Goal: Task Accomplishment & Management: Manage account settings

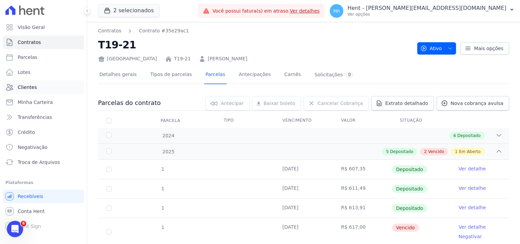
click at [26, 85] on span "Clientes" at bounding box center [27, 87] width 19 height 7
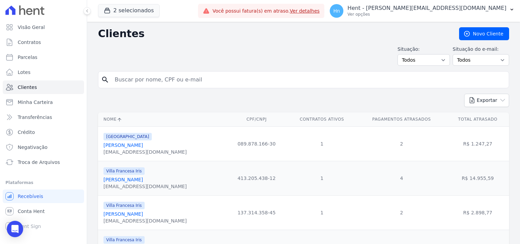
click at [194, 81] on input "search" at bounding box center [309, 80] width 396 height 14
click at [152, 83] on input "search" at bounding box center [309, 80] width 396 height 14
paste input "[PERSON_NAME]"
type input "[PERSON_NAME]"
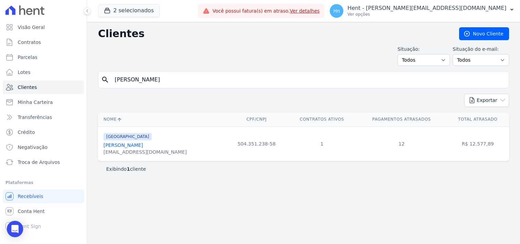
click at [142, 148] on link "[PERSON_NAME]" at bounding box center [122, 144] width 39 height 5
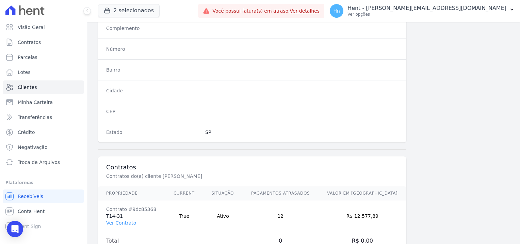
scroll to position [391, 0]
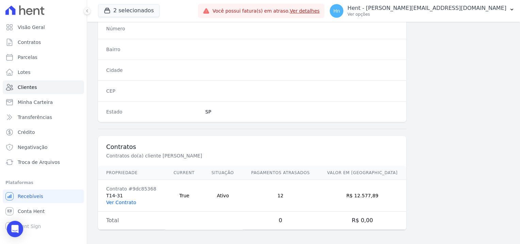
click at [123, 199] on link "Ver Contrato" at bounding box center [121, 201] width 30 height 5
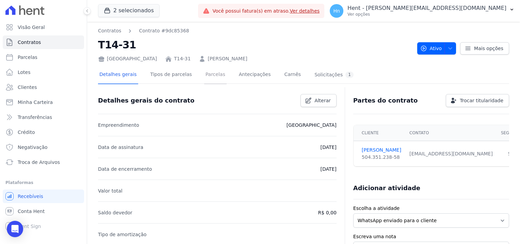
click at [207, 76] on link "Parcelas" at bounding box center [215, 75] width 22 height 18
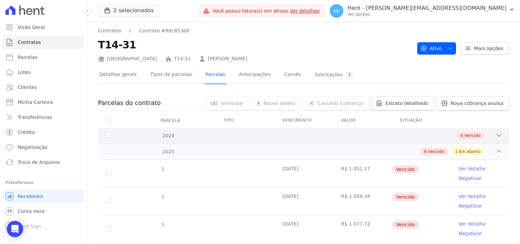
click at [110, 134] on div "2024" at bounding box center [123, 135] width 36 height 7
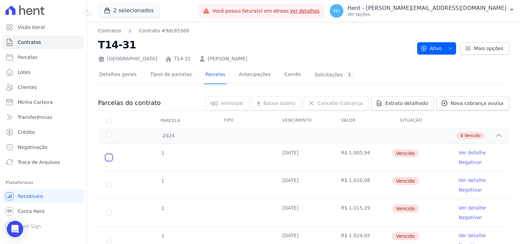
click at [111, 157] on input "checkbox" at bounding box center [108, 157] width 5 height 5
checkbox input "true"
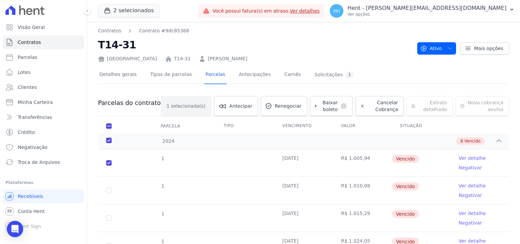
drag, startPoint x: 109, startPoint y: 185, endPoint x: 109, endPoint y: 191, distance: 5.4
click at [109, 186] on td "1" at bounding box center [109, 190] width 22 height 27
click at [109, 191] on input "checkbox" at bounding box center [108, 190] width 5 height 5
checkbox input "true"
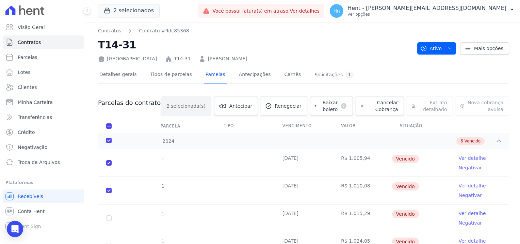
click at [110, 221] on td "1" at bounding box center [109, 217] width 22 height 27
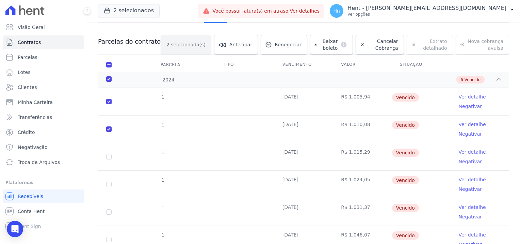
scroll to position [68, 0]
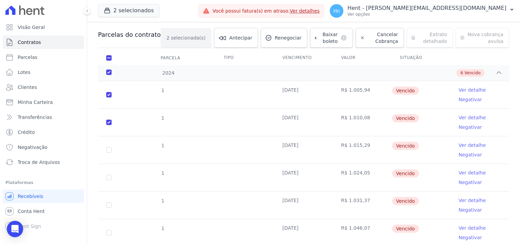
click at [108, 153] on td "1" at bounding box center [109, 149] width 22 height 27
click at [108, 151] on input "checkbox" at bounding box center [108, 149] width 5 height 5
checkbox input "true"
click at [111, 172] on td "1" at bounding box center [109, 177] width 22 height 27
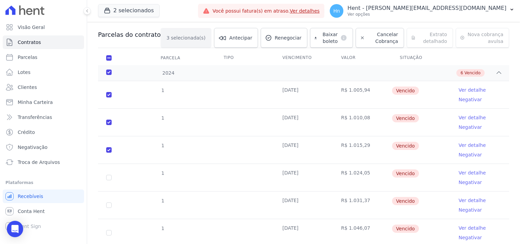
click at [110, 180] on td "1" at bounding box center [109, 177] width 22 height 27
click at [108, 178] on input "checkbox" at bounding box center [108, 177] width 5 height 5
checkbox input "true"
click at [106, 206] on input "checkbox" at bounding box center [108, 204] width 5 height 5
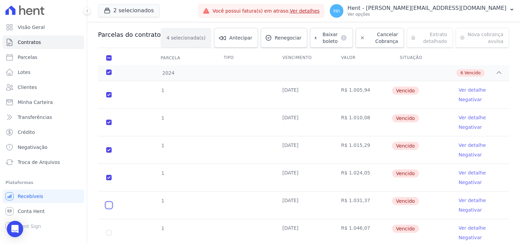
checkbox input "true"
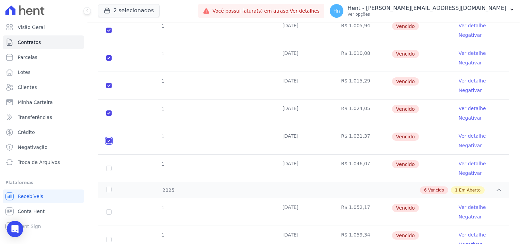
scroll to position [136, 0]
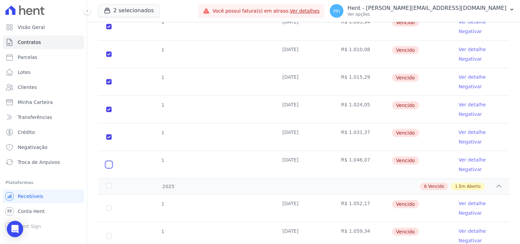
click at [108, 162] on input "checkbox" at bounding box center [108, 164] width 5 height 5
checkbox input "true"
click at [107, 211] on td "1" at bounding box center [109, 207] width 22 height 27
click at [108, 209] on input "checkbox" at bounding box center [108, 207] width 5 height 5
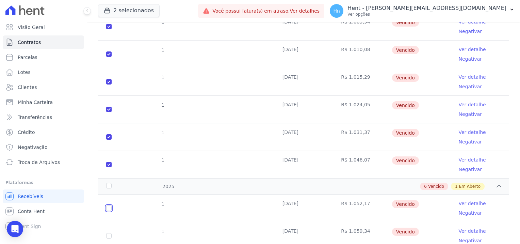
checkbox input "true"
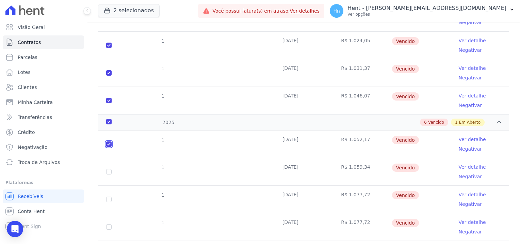
scroll to position [204, 0]
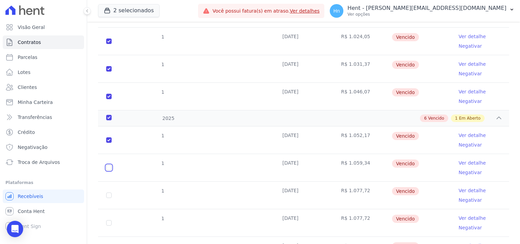
click at [108, 165] on input "checkbox" at bounding box center [108, 167] width 5 height 5
checkbox input "true"
click at [110, 192] on input "checkbox" at bounding box center [108, 194] width 5 height 5
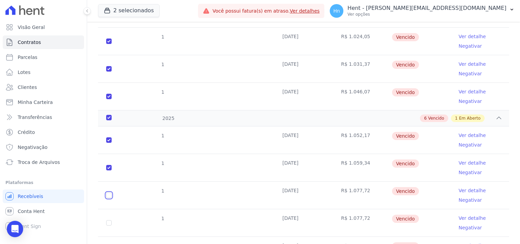
checkbox input "true"
click at [108, 222] on input "checkbox" at bounding box center [108, 222] width 5 height 5
checkbox input "true"
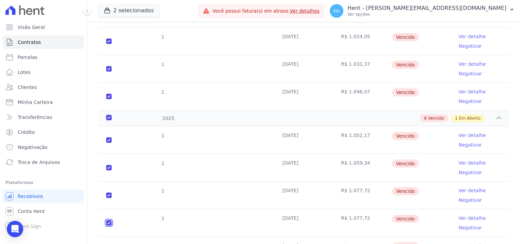
checkbox input "true"
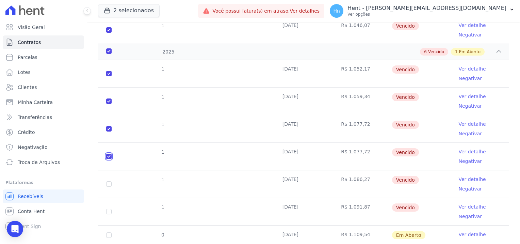
scroll to position [290, 0]
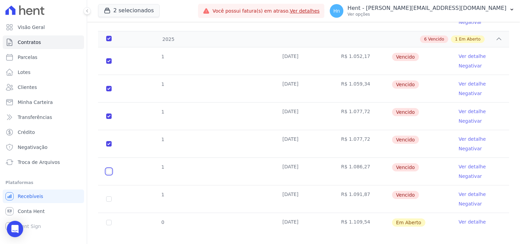
click at [108, 169] on input "checkbox" at bounding box center [108, 171] width 5 height 5
checkbox input "true"
click at [107, 196] on input "checkbox" at bounding box center [108, 198] width 5 height 5
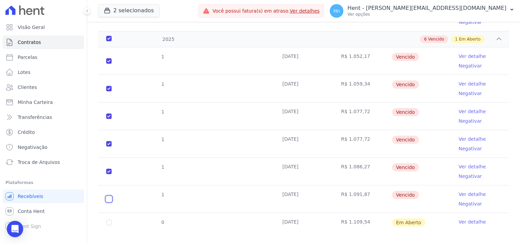
checkbox input "true"
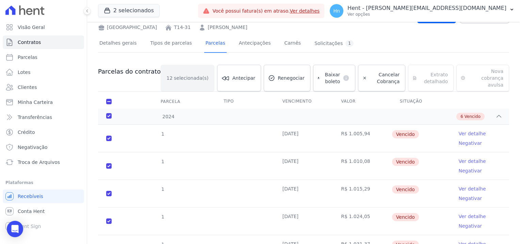
scroll to position [0, 0]
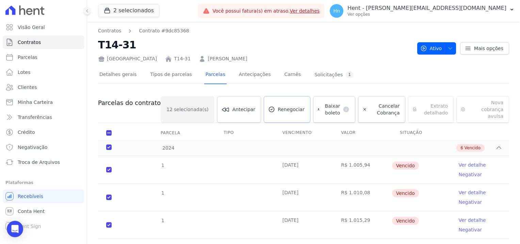
click at [271, 111] on link "Renegociar" at bounding box center [287, 109] width 47 height 27
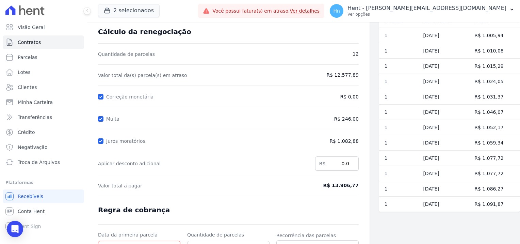
scroll to position [96, 0]
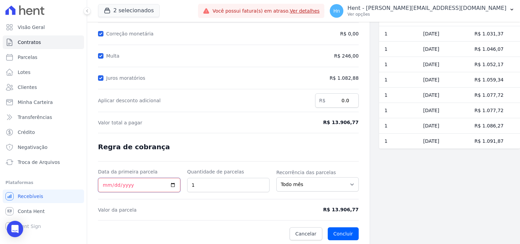
click at [174, 183] on input "Data da primeira parcela" at bounding box center [139, 185] width 82 height 14
drag, startPoint x: 334, startPoint y: 120, endPoint x: 360, endPoint y: 120, distance: 26.2
click at [360, 120] on div "Contratos Contrato #9dc85368 Renegociação de parcelas Renegociação de parcelas …" at bounding box center [228, 85] width 283 height 319
copy span "13.906,77"
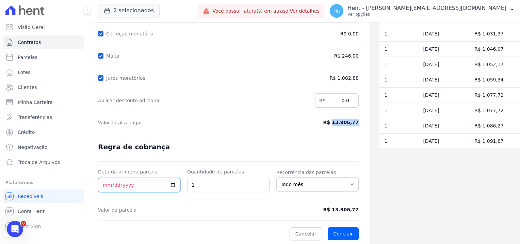
click at [172, 186] on input "Data da primeira parcela" at bounding box center [139, 185] width 82 height 14
type input "[DATE]"
click at [222, 184] on input "1" at bounding box center [228, 185] width 82 height 14
click at [229, 187] on input "15" at bounding box center [228, 185] width 82 height 14
drag, startPoint x: 207, startPoint y: 184, endPoint x: 189, endPoint y: 184, distance: 17.4
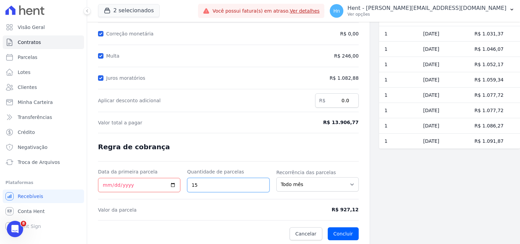
click at [189, 184] on input "15" at bounding box center [228, 185] width 82 height 14
click at [202, 183] on input "20" at bounding box center [228, 185] width 82 height 14
drag, startPoint x: 199, startPoint y: 183, endPoint x: 187, endPoint y: 183, distance: 12.6
click at [187, 183] on input "20" at bounding box center [228, 185] width 82 height 14
click at [294, 208] on div "Valor da parcela R$ 556,27" at bounding box center [228, 209] width 261 height 7
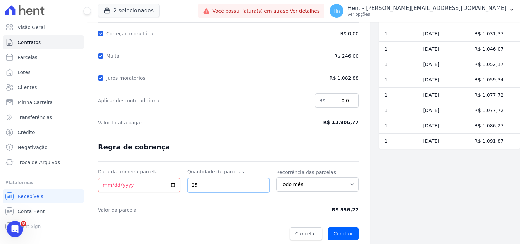
click at [216, 183] on input "25" at bounding box center [228, 185] width 82 height 14
drag, startPoint x: 340, startPoint y: 207, endPoint x: 349, endPoint y: 206, distance: 8.6
click at [349, 206] on span "R$ 604,64" at bounding box center [329, 209] width 60 height 7
click at [218, 185] on input "23" at bounding box center [228, 185] width 82 height 14
type input "25"
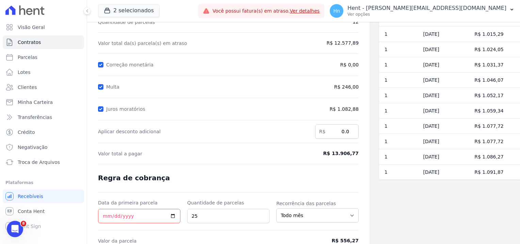
scroll to position [96, 0]
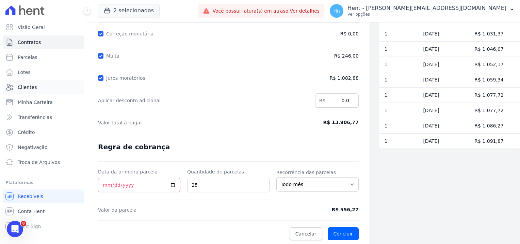
click at [22, 86] on span "Clientes" at bounding box center [27, 87] width 19 height 7
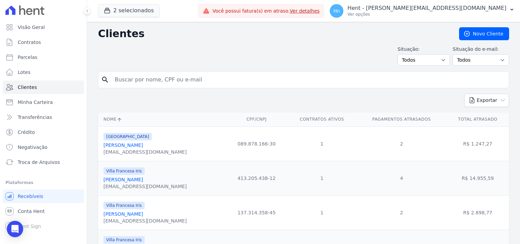
click at [129, 79] on input "search" at bounding box center [309, 80] width 396 height 14
paste input "[PERSON_NAME]"
type input "[PERSON_NAME]"
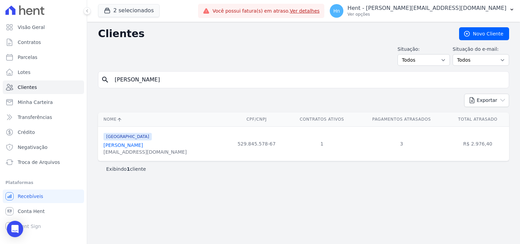
click at [115, 77] on input "[PERSON_NAME]" at bounding box center [309, 80] width 396 height 14
click at [132, 149] on div "[EMAIL_ADDRESS][DOMAIN_NAME]" at bounding box center [144, 151] width 83 height 7
click at [131, 146] on link "[PERSON_NAME]" at bounding box center [122, 144] width 39 height 5
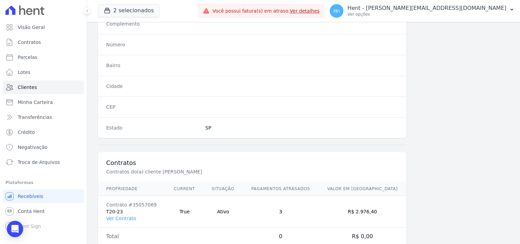
scroll to position [391, 0]
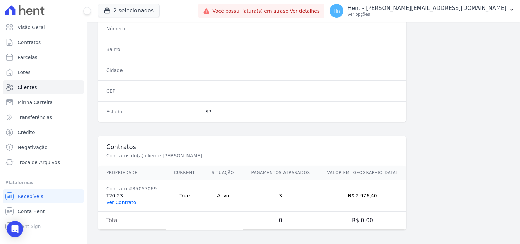
click at [122, 199] on link "Ver Contrato" at bounding box center [121, 201] width 30 height 5
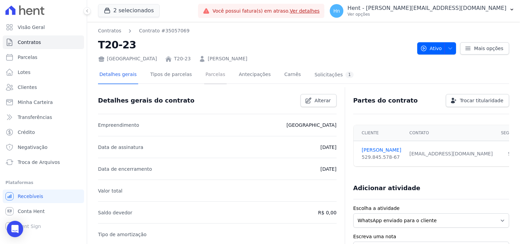
click at [206, 75] on link "Parcelas" at bounding box center [215, 75] width 22 height 18
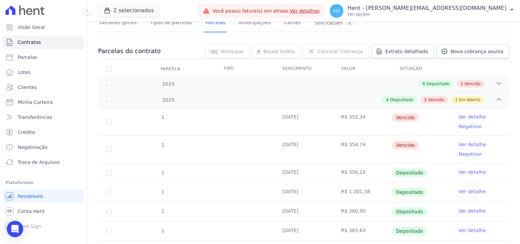
scroll to position [68, 0]
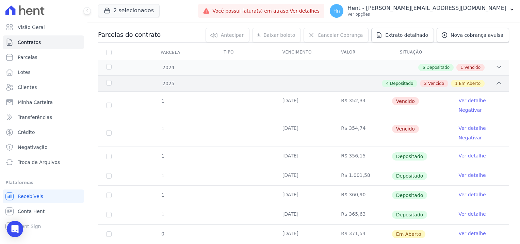
click at [440, 82] on span "Vencido" at bounding box center [436, 83] width 16 height 6
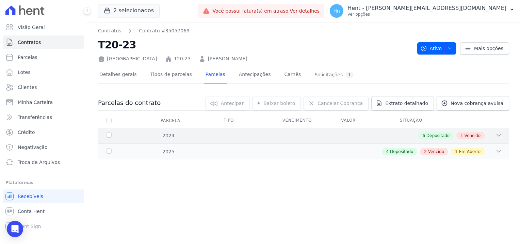
click at [475, 135] on span "Vencido" at bounding box center [473, 135] width 16 height 6
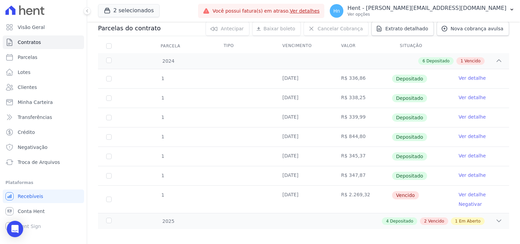
scroll to position [79, 0]
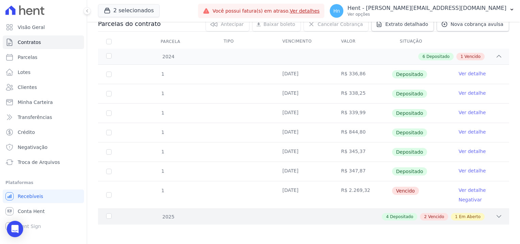
click at [438, 215] on span "Vencido" at bounding box center [436, 216] width 16 height 6
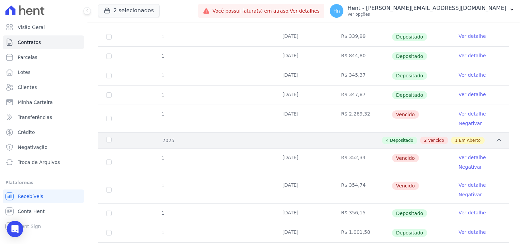
scroll to position [181, 0]
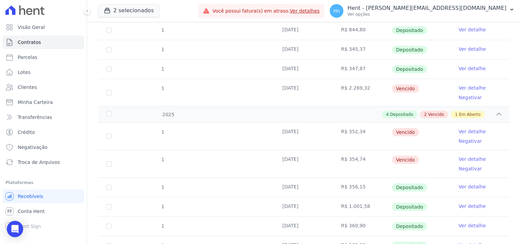
click at [105, 93] on td "1" at bounding box center [109, 92] width 22 height 27
click at [107, 94] on input "checkbox" at bounding box center [108, 92] width 5 height 5
checkbox input "true"
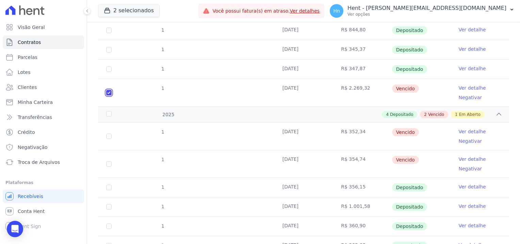
scroll to position [187, 0]
click at [106, 135] on td "1" at bounding box center [109, 136] width 22 height 27
click at [108, 160] on td "1" at bounding box center [109, 163] width 22 height 27
click at [109, 133] on input "checkbox" at bounding box center [108, 135] width 5 height 5
checkbox input "true"
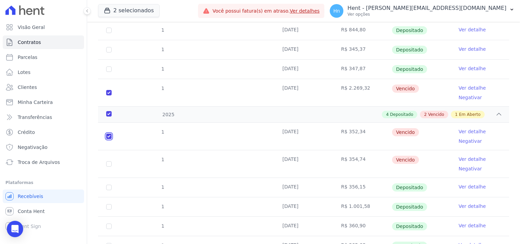
checkbox input "true"
click at [110, 161] on input "checkbox" at bounding box center [108, 163] width 5 height 5
checkbox input "true"
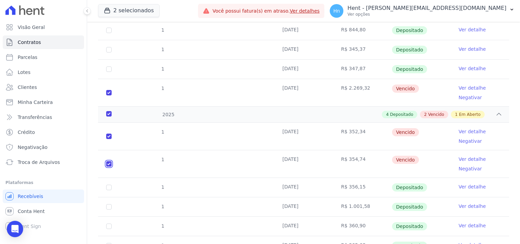
checkbox input "true"
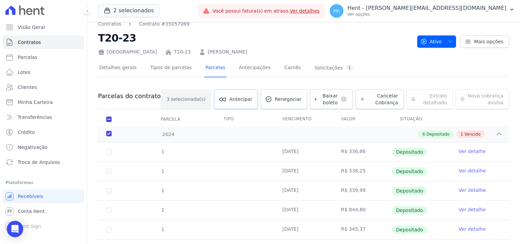
scroll to position [0, 0]
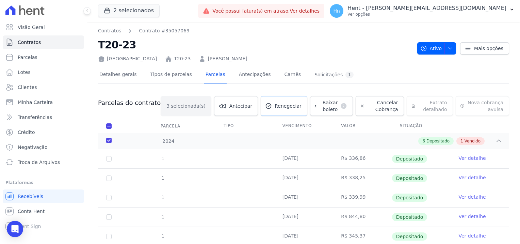
click at [261, 108] on link "Renegociar" at bounding box center [284, 106] width 47 height 20
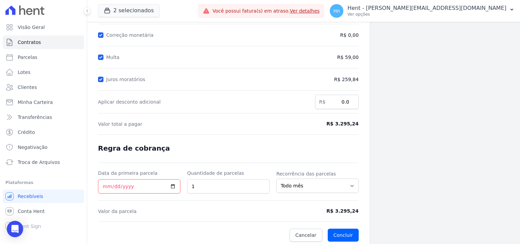
scroll to position [96, 0]
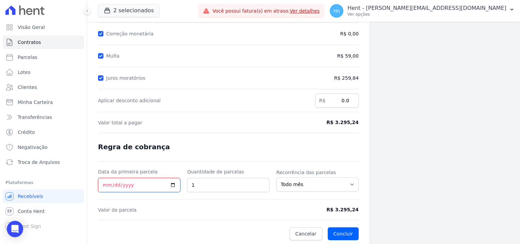
click at [171, 181] on input "Data da primeira parcela" at bounding box center [139, 185] width 82 height 14
type input "[DATE]"
click at [217, 183] on input "1" at bounding box center [228, 185] width 82 height 14
type input "6"
click at [217, 183] on input "6" at bounding box center [228, 185] width 82 height 14
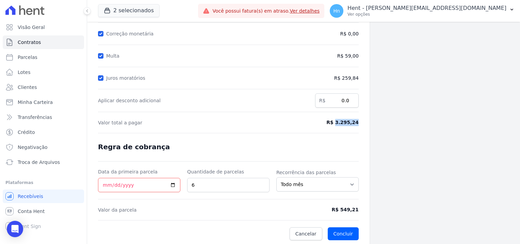
drag, startPoint x: 337, startPoint y: 122, endPoint x: 355, endPoint y: 122, distance: 18.4
click at [355, 122] on span "R$ 3.295,24" at bounding box center [329, 122] width 60 height 7
copy span "3.295,24"
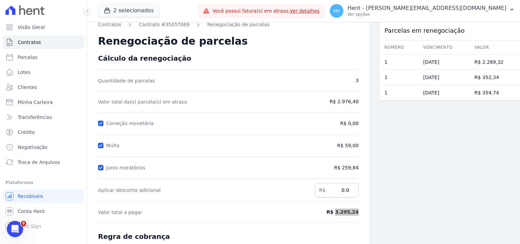
scroll to position [0, 0]
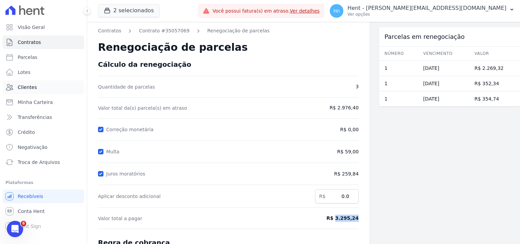
click at [35, 91] on link "Clientes" at bounding box center [43, 87] width 81 height 14
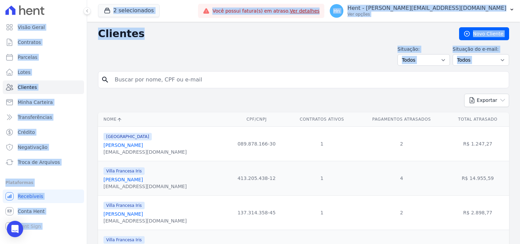
drag, startPoint x: 210, startPoint y: 80, endPoint x: 95, endPoint y: 80, distance: 114.4
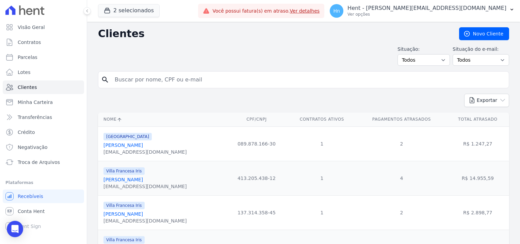
drag, startPoint x: 95, startPoint y: 80, endPoint x: 173, endPoint y: 79, distance: 77.3
click at [173, 79] on input "search" at bounding box center [309, 80] width 396 height 14
paste input "[PERSON_NAME]"
type input "[PERSON_NAME]"
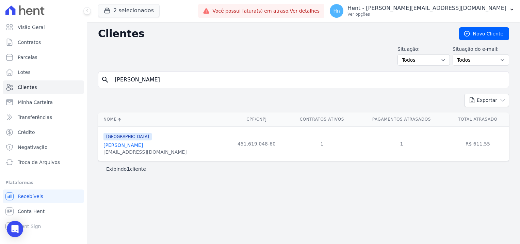
click at [133, 145] on link "[PERSON_NAME]" at bounding box center [122, 144] width 39 height 5
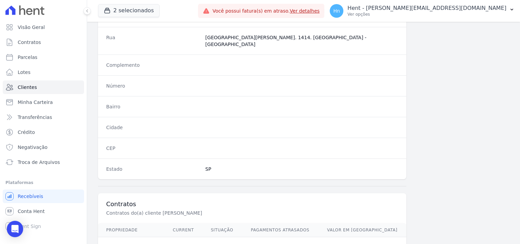
scroll to position [391, 0]
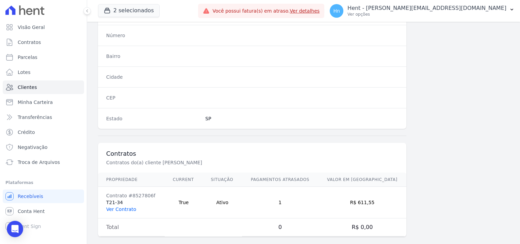
click at [126, 206] on link "Ver Contrato" at bounding box center [121, 208] width 30 height 5
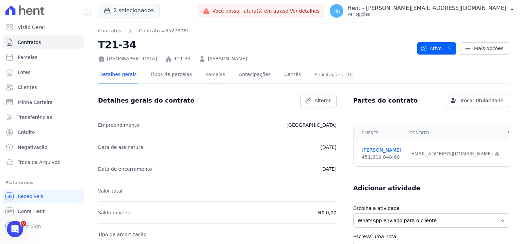
click at [204, 77] on link "Parcelas" at bounding box center [215, 75] width 22 height 18
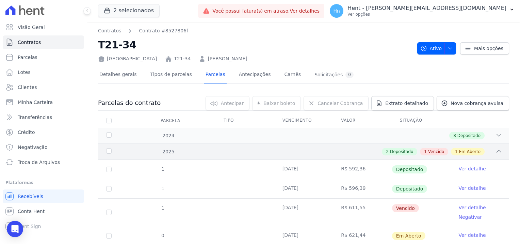
click at [432, 151] on span "Vencido" at bounding box center [436, 151] width 16 height 6
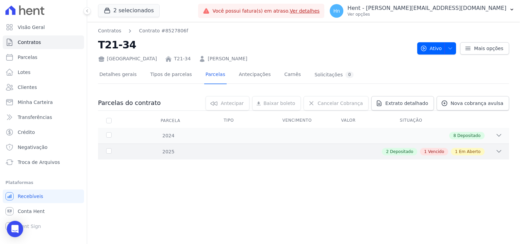
click at [432, 151] on div "1 Vencido" at bounding box center [434, 151] width 28 height 7
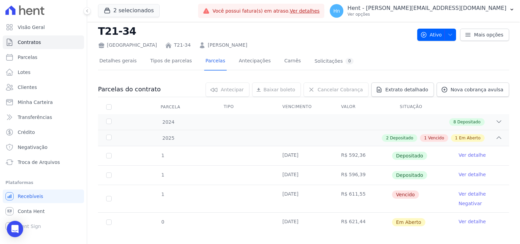
scroll to position [21, 0]
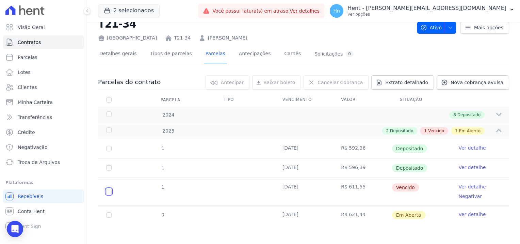
click at [108, 190] on input "checkbox" at bounding box center [108, 191] width 5 height 5
checkbox input "true"
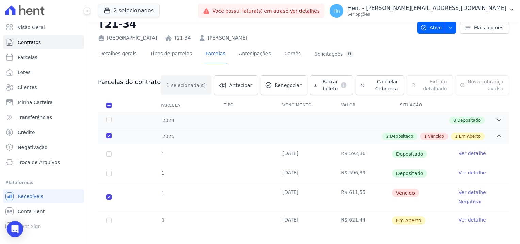
click at [468, 192] on link "Ver detalhe" at bounding box center [472, 192] width 27 height 7
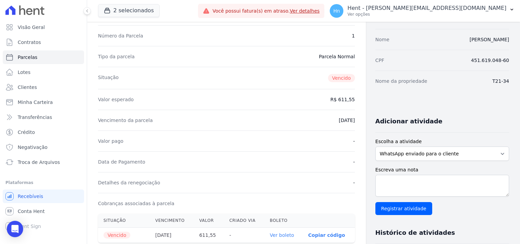
scroll to position [68, 0]
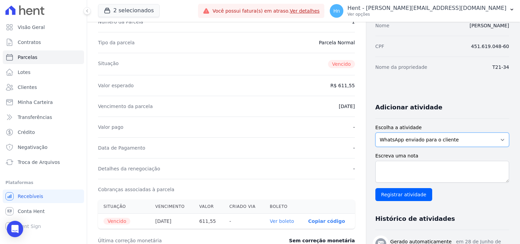
click at [426, 139] on select "WhatsApp enviado para o cliente Adicionar um comentário Ligação feita para o cl…" at bounding box center [442, 139] width 134 height 14
select select "note"
click at [375, 132] on select "WhatsApp enviado para o cliente Adicionar um comentário Ligação feita para o cl…" at bounding box center [442, 139] width 134 height 14
click at [414, 170] on textarea "Escreva uma nota" at bounding box center [442, 172] width 134 height 22
click at [415, 169] on textarea "Escreva uma nota" at bounding box center [442, 172] width 134 height 22
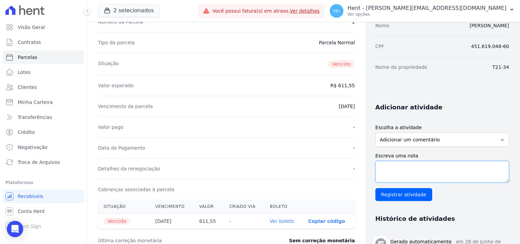
paste textarea "Em contato com o cliente o mesmo alega que já realizou o pagamento da parcela d…"
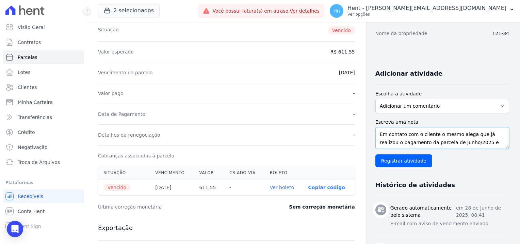
scroll to position [102, 0]
type textarea "Em contato com o cliente o mesmo alega que já realizou o pagamento da parcela d…"
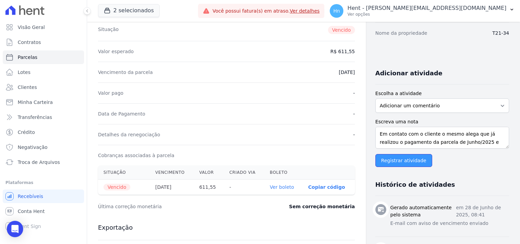
click at [406, 164] on input "Registrar atividade" at bounding box center [403, 160] width 57 height 13
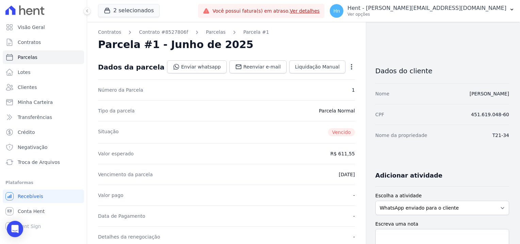
drag, startPoint x: 490, startPoint y: 136, endPoint x: 507, endPoint y: 136, distance: 16.3
copy dd "T21-34"
drag, startPoint x: 509, startPoint y: 94, endPoint x: 436, endPoint y: 93, distance: 72.8
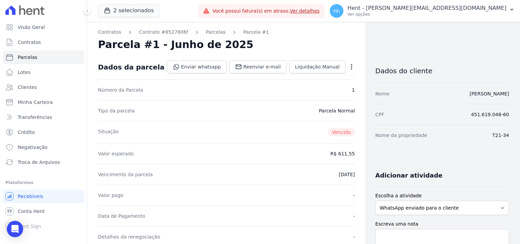
copy link "[PERSON_NAME]"
click at [29, 87] on span "Clientes" at bounding box center [27, 87] width 19 height 7
click at [29, 89] on span "Clientes" at bounding box center [27, 87] width 19 height 7
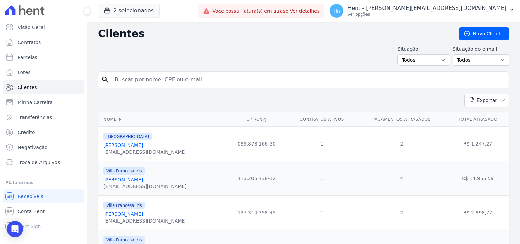
click at [133, 78] on input "search" at bounding box center [309, 80] width 396 height 14
paste input "[PERSON_NAME]"
type input "[PERSON_NAME]"
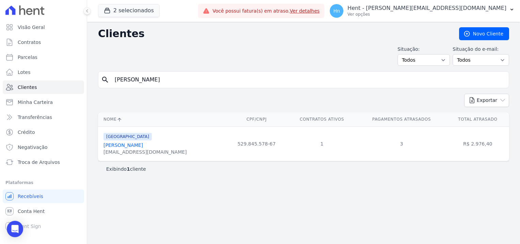
click at [140, 147] on link "[PERSON_NAME]" at bounding box center [122, 144] width 39 height 5
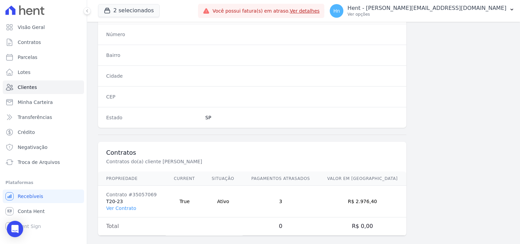
scroll to position [391, 0]
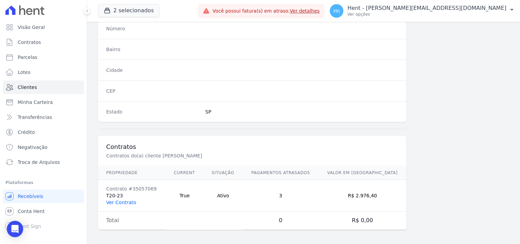
click at [117, 199] on link "Ver Contrato" at bounding box center [121, 201] width 30 height 5
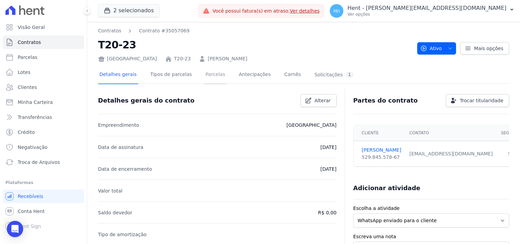
click at [208, 78] on link "Parcelas" at bounding box center [215, 75] width 22 height 18
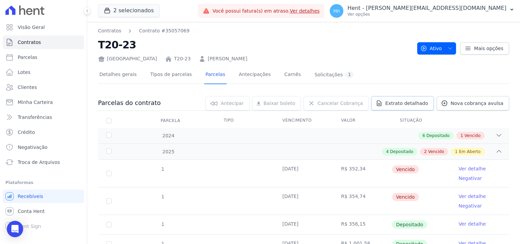
click at [402, 105] on span "Extrato detalhado" at bounding box center [406, 103] width 43 height 7
click at [498, 103] on span "Exportar PDF" at bounding box center [498, 103] width 36 height 7
click at [320, 77] on div "Solicitações 1" at bounding box center [334, 74] width 39 height 6
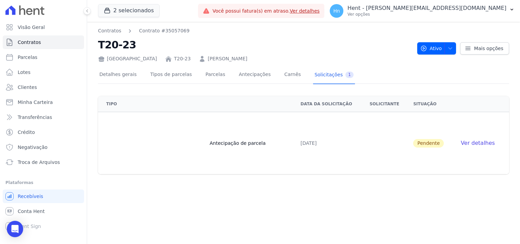
click at [472, 143] on span "Ver detalhes" at bounding box center [478, 143] width 34 height 6
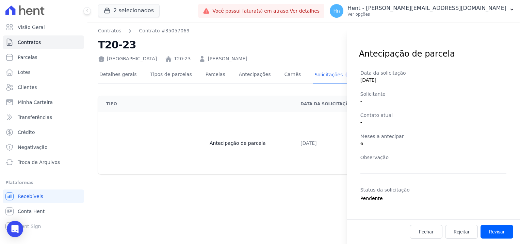
click at [241, 46] on div "Antecipação de parcela Data da solicitação [DATE] Solicitante - Contato atual -…" at bounding box center [260, 122] width 520 height 244
click at [163, 71] on div "Antecipação de parcela Data da solicitação [DATE] Solicitante - Contato atual -…" at bounding box center [260, 122] width 520 height 244
click at [165, 72] on div "Antecipação de parcela Data da solicitação [DATE] Solicitante - Contato atual -…" at bounding box center [260, 122] width 520 height 244
click at [167, 75] on div "Antecipação de parcela Data da solicitação [DATE] Solicitante - Contato atual -…" at bounding box center [260, 122] width 520 height 244
drag, startPoint x: 34, startPoint y: 60, endPoint x: 35, endPoint y: 56, distance: 3.6
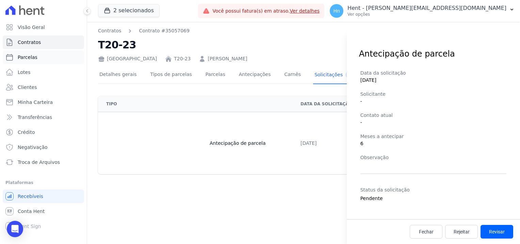
click at [34, 60] on span "Parcelas" at bounding box center [28, 57] width 20 height 7
click at [35, 43] on span "Contratos" at bounding box center [29, 42] width 23 height 7
click at [435, 230] on link "Fechar" at bounding box center [426, 232] width 33 height 14
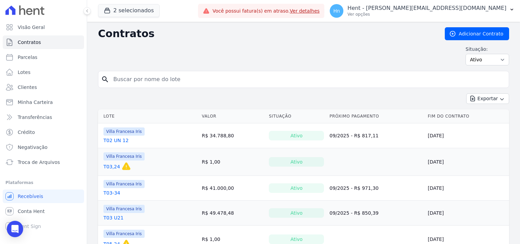
select select
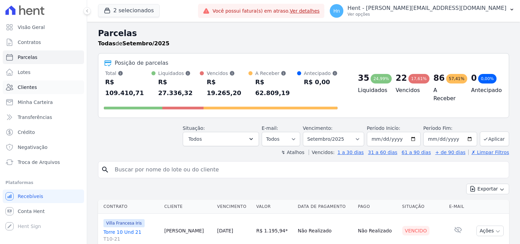
click at [45, 87] on link "Clientes" at bounding box center [43, 87] width 81 height 14
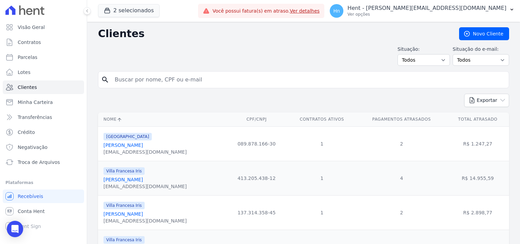
click at [200, 84] on input "search" at bounding box center [309, 80] width 396 height 14
click at [195, 83] on input "search" at bounding box center [309, 80] width 396 height 14
paste input "[PERSON_NAME]"
type input "[PERSON_NAME]"
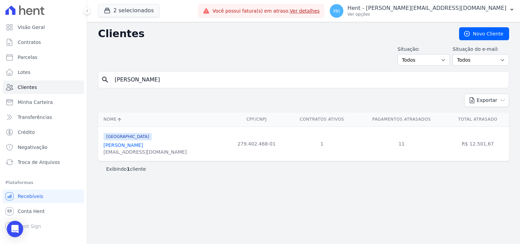
click at [124, 147] on link "[PERSON_NAME]" at bounding box center [122, 144] width 39 height 5
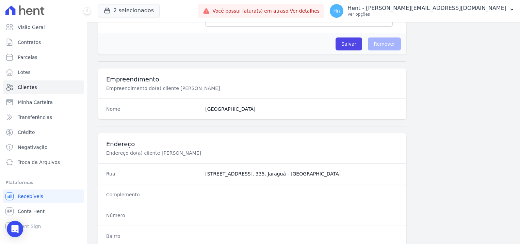
click at [319, 147] on h3 "Endereço" at bounding box center [252, 144] width 292 height 8
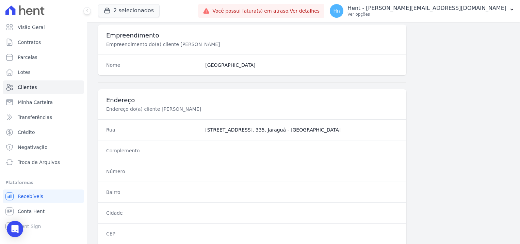
click at [318, 147] on div "Endereço Endereço do(a) cliente [PERSON_NAME] Rua [STREET_ADDRESS]. 335. Jaragu…" at bounding box center [252, 176] width 308 height 175
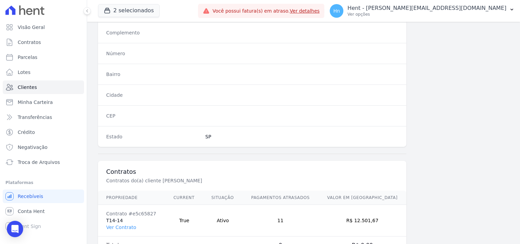
click at [320, 151] on div at bounding box center [252, 154] width 308 height 14
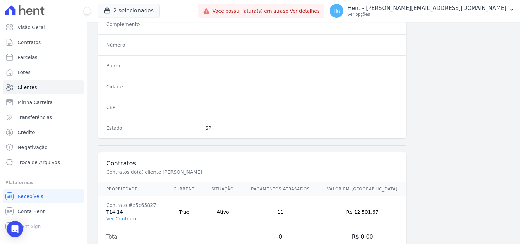
click at [302, 150] on div at bounding box center [252, 145] width 308 height 14
click at [124, 217] on link "Ver Contrato" at bounding box center [121, 218] width 30 height 5
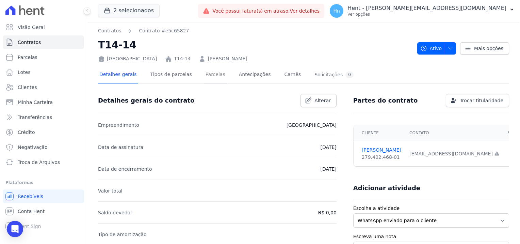
click at [204, 75] on link "Parcelas" at bounding box center [215, 75] width 22 height 18
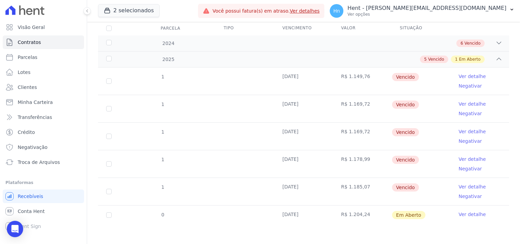
scroll to position [58, 0]
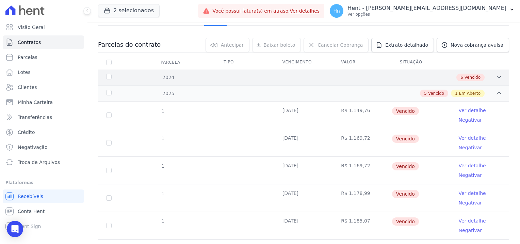
click at [474, 78] on span "Vencido" at bounding box center [473, 77] width 16 height 6
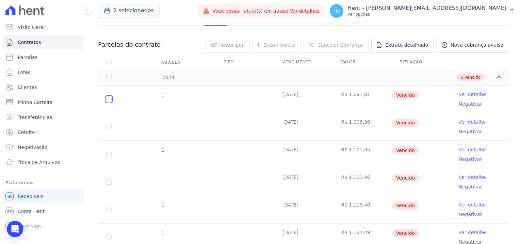
click at [108, 99] on input "checkbox" at bounding box center [108, 98] width 5 height 5
checkbox input "true"
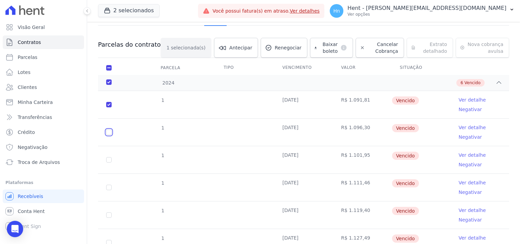
click at [109, 129] on input "checkbox" at bounding box center [108, 131] width 5 height 5
checkbox input "true"
click at [109, 158] on input "checkbox" at bounding box center [108, 159] width 5 height 5
checkbox input "true"
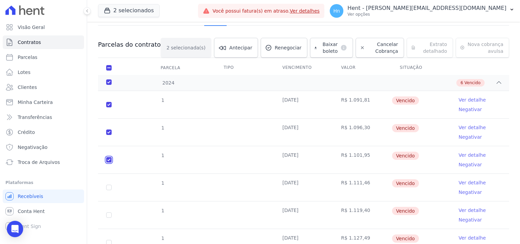
checkbox input "true"
click at [110, 187] on input "checkbox" at bounding box center [108, 187] width 5 height 5
checkbox input "true"
click at [111, 214] on input "checkbox" at bounding box center [108, 214] width 5 height 5
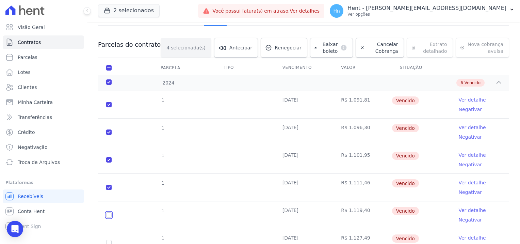
checkbox input "true"
click at [107, 240] on input "checkbox" at bounding box center [108, 242] width 5 height 5
checkbox input "true"
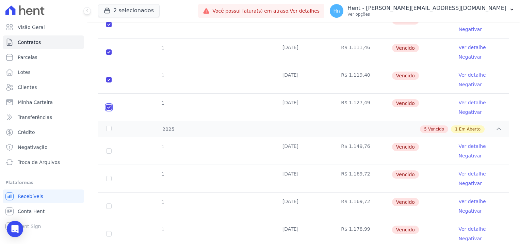
scroll to position [194, 0]
click at [107, 150] on input "checkbox" at bounding box center [108, 149] width 5 height 5
checkbox input "true"
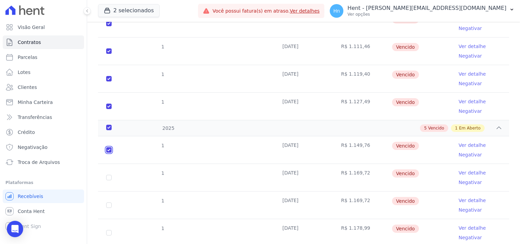
checkbox input "true"
click at [108, 177] on input "checkbox" at bounding box center [108, 177] width 5 height 5
checkbox input "true"
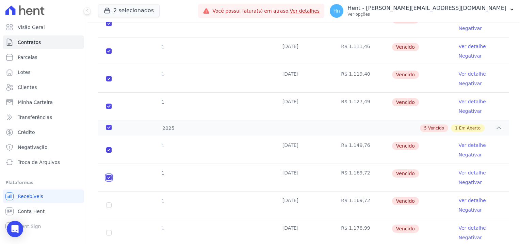
checkbox input "true"
click at [109, 204] on input "checkbox" at bounding box center [108, 204] width 5 height 5
checkbox input "true"
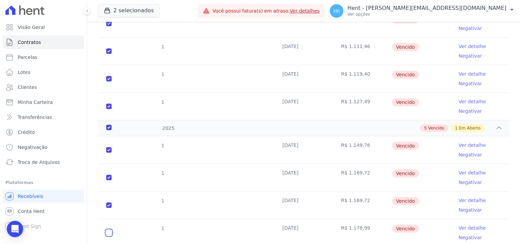
click at [107, 232] on input "checkbox" at bounding box center [108, 232] width 5 height 5
checkbox input "true"
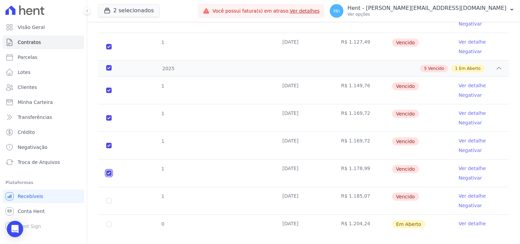
scroll to position [263, 0]
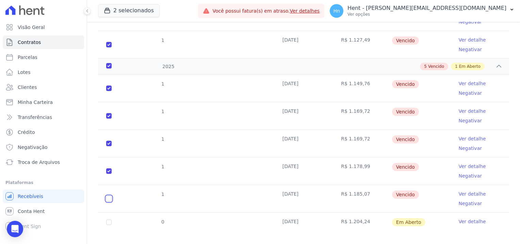
click at [109, 196] on input "checkbox" at bounding box center [108, 198] width 5 height 5
checkbox input "true"
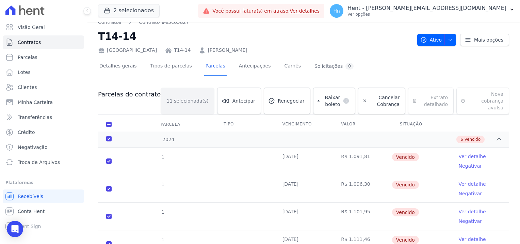
scroll to position [0, 0]
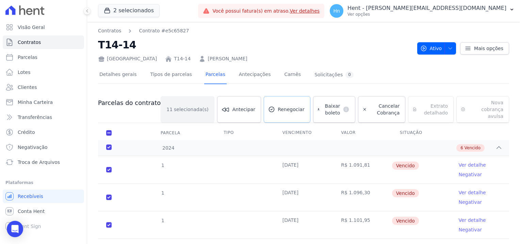
click at [278, 109] on span "Renegociar" at bounding box center [291, 109] width 27 height 7
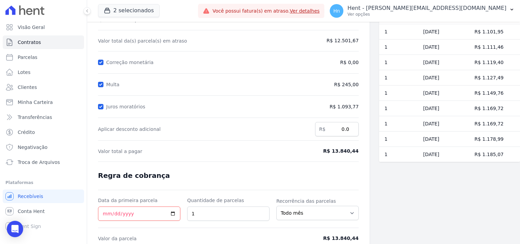
scroll to position [68, 0]
click at [172, 212] on input "Data da primeira parcela" at bounding box center [139, 212] width 82 height 14
type input "[DATE]"
click at [208, 210] on input "1" at bounding box center [228, 212] width 82 height 14
type input "13"
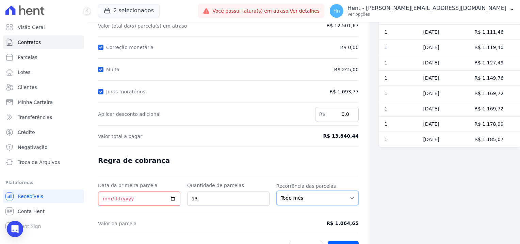
scroll to position [96, 0]
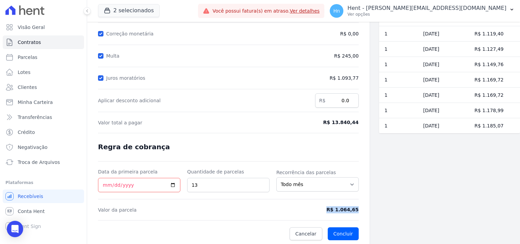
drag, startPoint x: 358, startPoint y: 208, endPoint x: 328, endPoint y: 207, distance: 29.3
click at [328, 207] on div "Contratos Contrato #e5c65827 Renegociação de parcelas Renegociação de parcelas …" at bounding box center [228, 85] width 283 height 319
copy span "R$ 1.064,65"
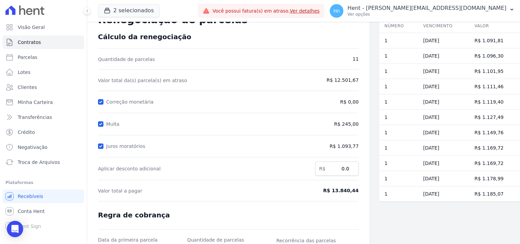
scroll to position [0, 0]
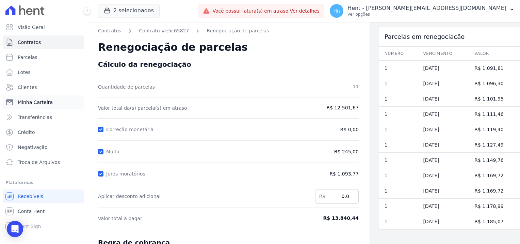
click at [48, 104] on span "Minha Carteira" at bounding box center [35, 102] width 35 height 7
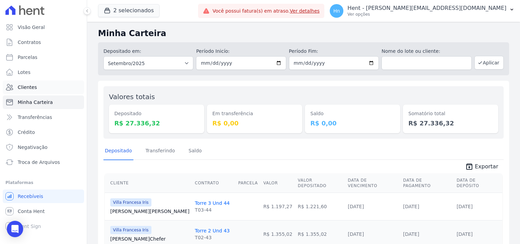
click at [25, 93] on link "Clientes" at bounding box center [43, 87] width 81 height 14
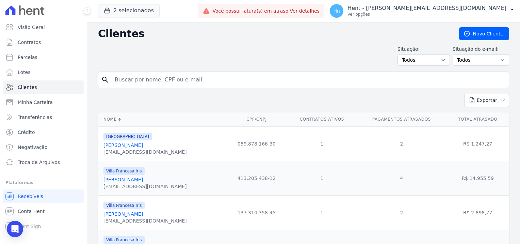
click at [147, 82] on input "search" at bounding box center [309, 80] width 396 height 14
paste input "[PERSON_NAME]"
type input "[PERSON_NAME]"
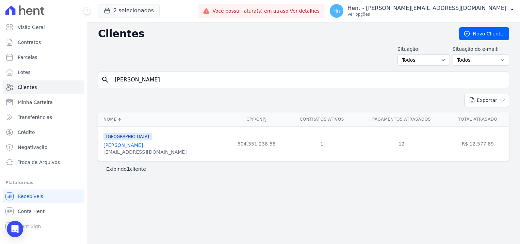
click at [137, 145] on link "[PERSON_NAME]" at bounding box center [122, 144] width 39 height 5
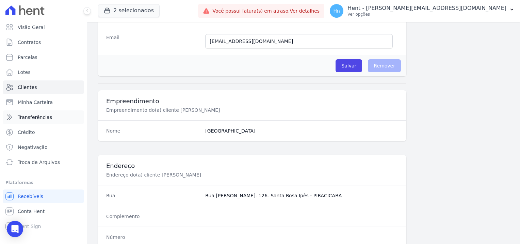
scroll to position [204, 0]
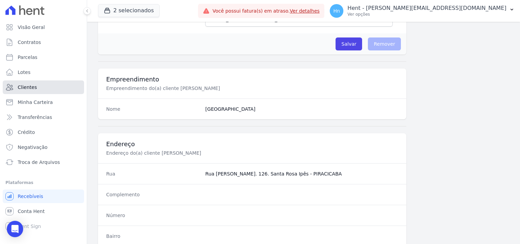
click at [22, 90] on span "Clientes" at bounding box center [27, 87] width 19 height 7
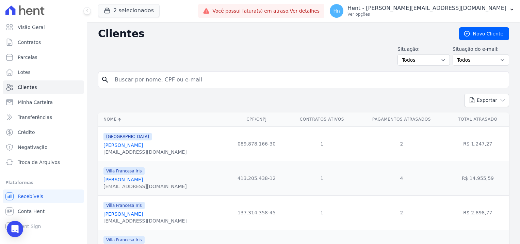
click at [200, 79] on input "search" at bounding box center [309, 80] width 396 height 14
paste input "[PERSON_NAME]"
type input "[PERSON_NAME]"
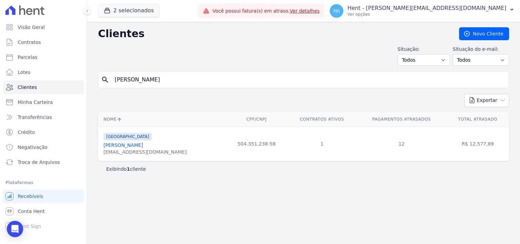
click at [134, 145] on link "[PERSON_NAME]" at bounding box center [122, 144] width 39 height 5
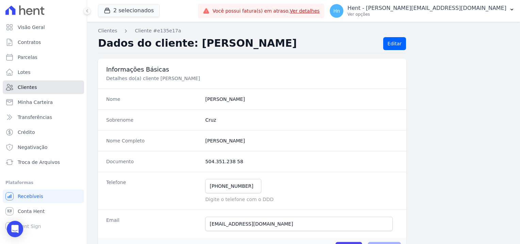
click at [38, 91] on link "Clientes" at bounding box center [43, 87] width 81 height 14
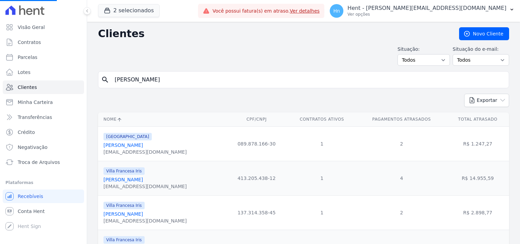
click at [198, 80] on input "[PERSON_NAME]" at bounding box center [309, 80] width 396 height 14
click at [130, 82] on input "search" at bounding box center [309, 80] width 396 height 14
paste input "[PERSON_NAME]"
click at [118, 80] on input "[PERSON_NAME]" at bounding box center [309, 80] width 396 height 14
click at [116, 80] on input "[PERSON_NAME]" at bounding box center [309, 80] width 396 height 14
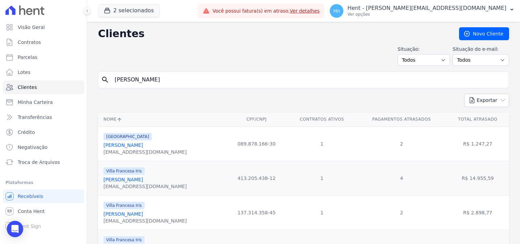
type input "[PERSON_NAME]"
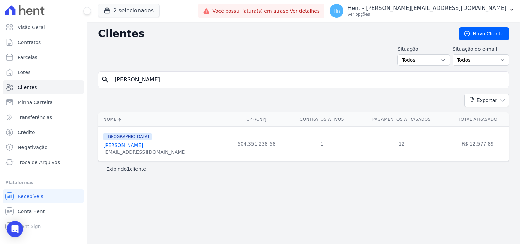
click at [142, 144] on link "[PERSON_NAME]" at bounding box center [122, 144] width 39 height 5
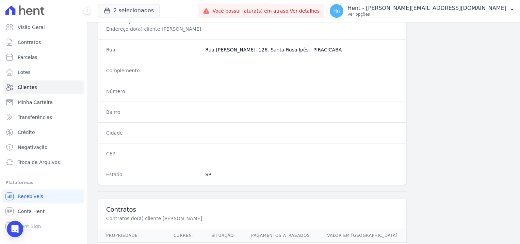
scroll to position [391, 0]
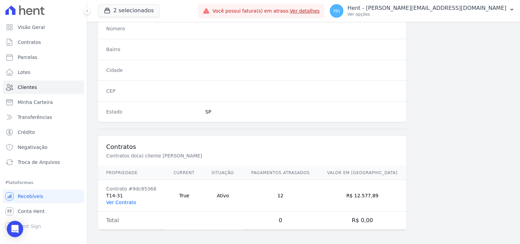
click at [123, 203] on link "Ver Contrato" at bounding box center [121, 201] width 30 height 5
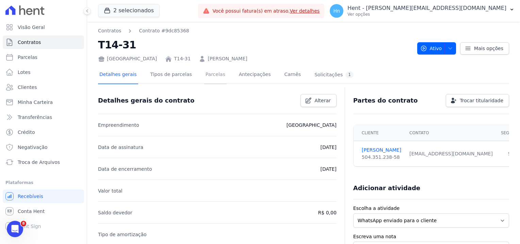
click at [204, 78] on link "Parcelas" at bounding box center [215, 75] width 22 height 18
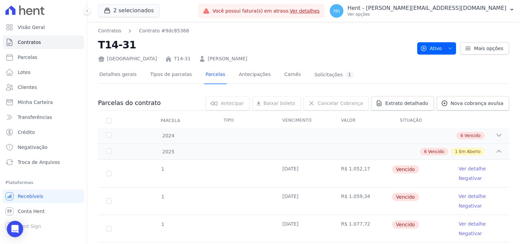
scroll to position [68, 0]
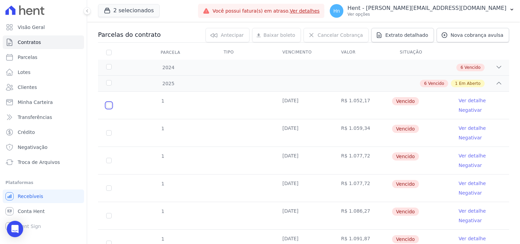
click at [109, 104] on input "checkbox" at bounding box center [108, 104] width 5 height 5
checkbox input "true"
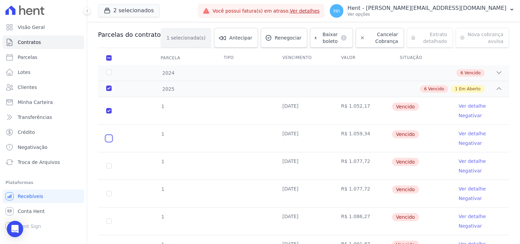
click at [110, 138] on input "checkbox" at bounding box center [108, 137] width 5 height 5
checkbox input "true"
click at [107, 169] on td "1" at bounding box center [109, 165] width 22 height 27
click at [109, 193] on input "checkbox" at bounding box center [108, 193] width 5 height 5
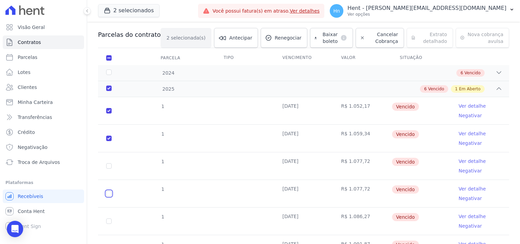
checkbox input "true"
click at [108, 167] on input "checkbox" at bounding box center [108, 165] width 5 height 5
checkbox input "true"
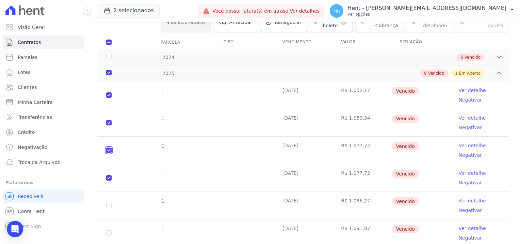
scroll to position [125, 0]
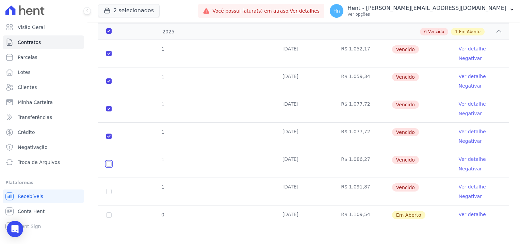
click at [108, 161] on input "checkbox" at bounding box center [108, 163] width 5 height 5
checkbox input "true"
click at [109, 191] on input "checkbox" at bounding box center [108, 191] width 5 height 5
checkbox input "true"
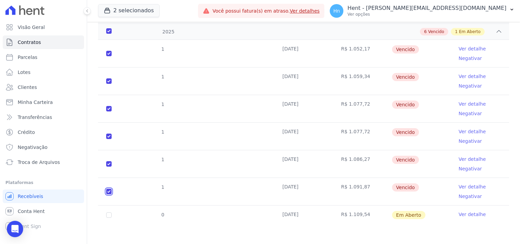
checkbox input "true"
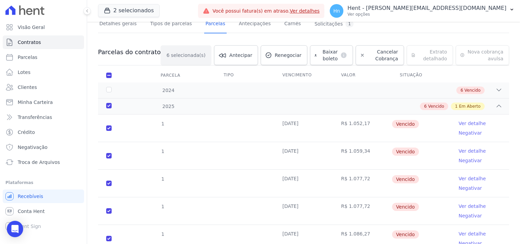
scroll to position [0, 0]
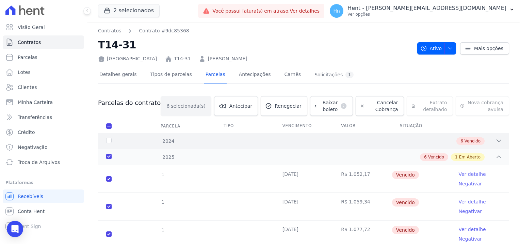
click at [467, 143] on span "Vencido" at bounding box center [473, 141] width 16 height 6
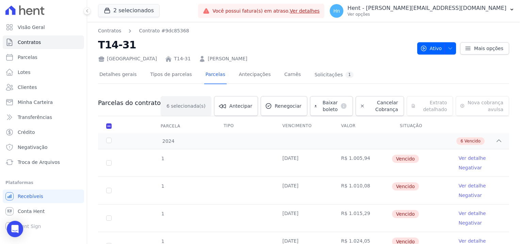
click at [106, 162] on td "1" at bounding box center [109, 162] width 22 height 27
click at [108, 160] on input "checkbox" at bounding box center [108, 162] width 5 height 5
checkbox input "true"
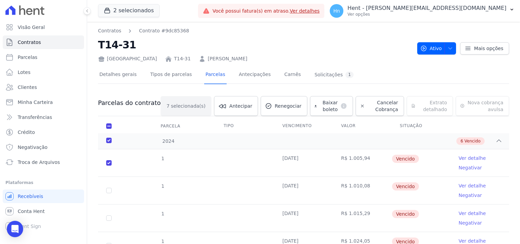
click at [110, 186] on td "1" at bounding box center [109, 190] width 22 height 27
click at [111, 192] on input "checkbox" at bounding box center [108, 190] width 5 height 5
checkbox input "true"
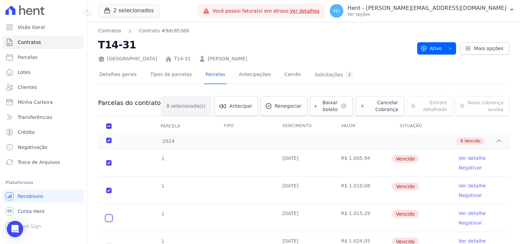
click at [109, 216] on input "checkbox" at bounding box center [108, 217] width 5 height 5
checkbox input "true"
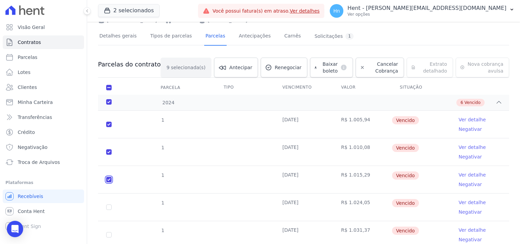
scroll to position [68, 0]
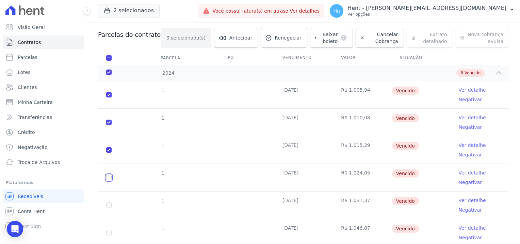
click at [110, 175] on input "checkbox" at bounding box center [108, 177] width 5 height 5
checkbox input "true"
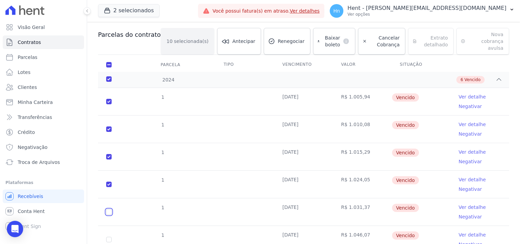
click at [109, 209] on input "checkbox" at bounding box center [108, 211] width 5 height 5
checkbox input "true"
click at [111, 237] on input "checkbox" at bounding box center [108, 239] width 5 height 5
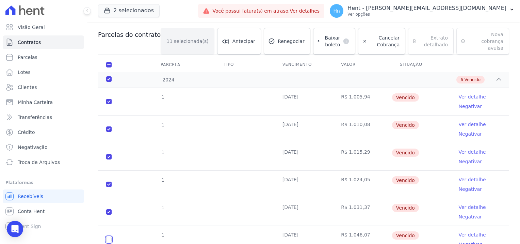
checkbox input "true"
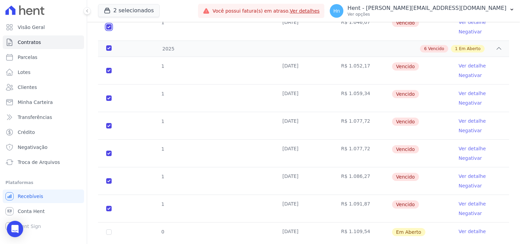
scroll to position [290, 0]
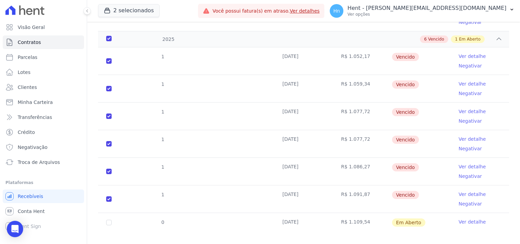
click at [278, 193] on td "[DATE]" at bounding box center [303, 198] width 59 height 27
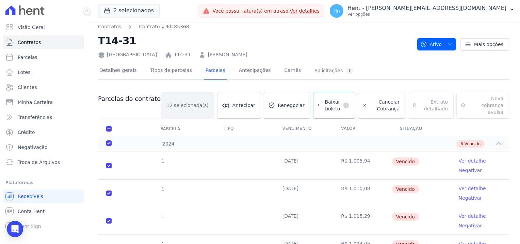
scroll to position [0, 0]
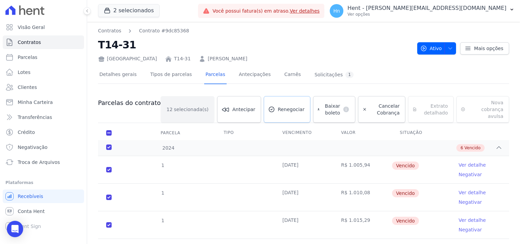
click at [278, 109] on span "Renegociar" at bounding box center [291, 109] width 27 height 7
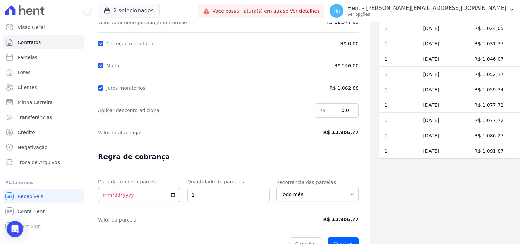
scroll to position [96, 0]
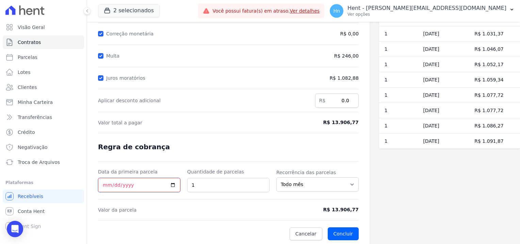
click at [174, 180] on input "Data da primeira parcela" at bounding box center [139, 185] width 82 height 14
type input "[DATE]"
click at [206, 181] on input "1" at bounding box center [228, 185] width 82 height 14
click at [198, 185] on input "1" at bounding box center [228, 185] width 82 height 14
click at [198, 186] on input "20" at bounding box center [228, 185] width 82 height 14
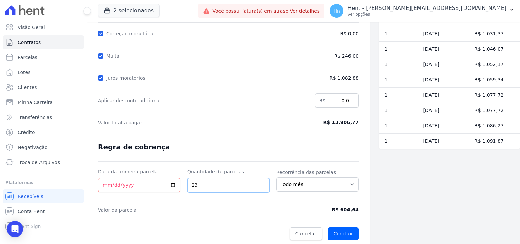
click at [202, 184] on input "23" at bounding box center [228, 185] width 82 height 14
type input "25"
drag, startPoint x: 333, startPoint y: 208, endPoint x: 356, endPoint y: 208, distance: 22.8
click at [356, 208] on div "Contratos Contrato #9dc85368 Renegociação de parcelas Renegociação de parcelas …" at bounding box center [228, 85] width 283 height 319
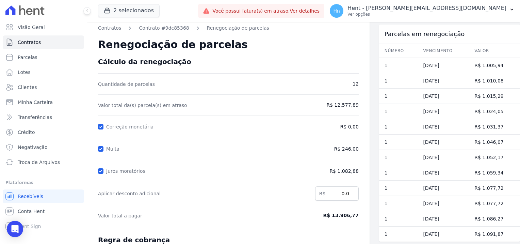
scroll to position [0, 0]
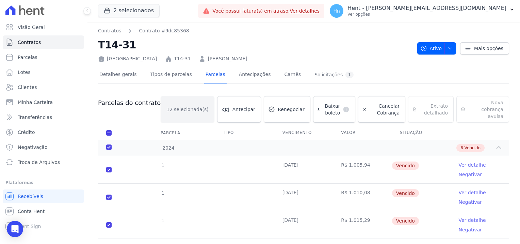
click at [405, 127] on th "Situação" at bounding box center [421, 133] width 59 height 14
click at [496, 144] on icon at bounding box center [499, 147] width 7 height 7
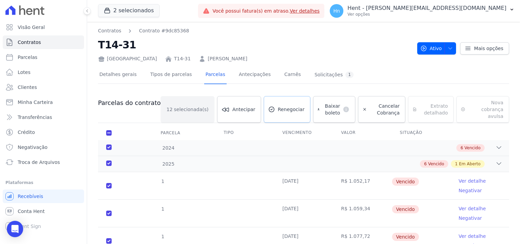
click at [272, 101] on link "Renegociar" at bounding box center [287, 109] width 47 height 27
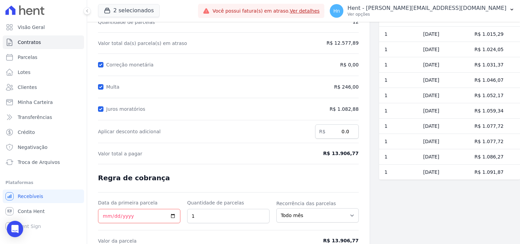
scroll to position [68, 0]
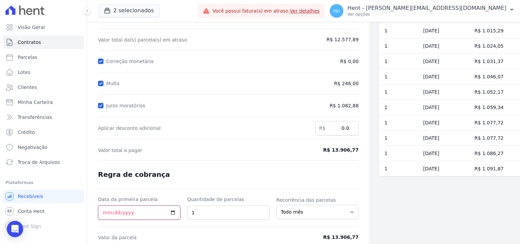
click at [171, 211] on input "Data da primeira parcela" at bounding box center [139, 212] width 82 height 14
type input "[DATE]"
click at [219, 211] on input "1" at bounding box center [228, 212] width 82 height 14
drag, startPoint x: 185, startPoint y: 210, endPoint x: 177, endPoint y: 210, distance: 7.1
click at [177, 210] on div "Data da primeira parcela [DATE] Quantidade de parcelas 1 Recorrência das parcel…" at bounding box center [228, 208] width 261 height 24
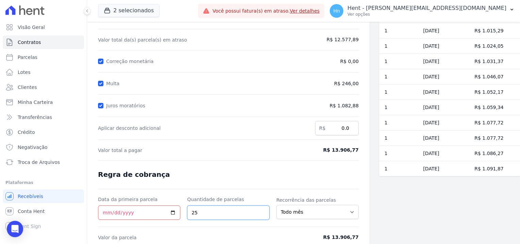
type input "25"
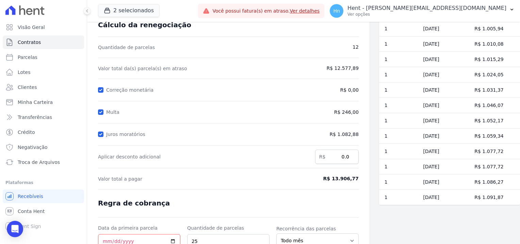
scroll to position [0, 0]
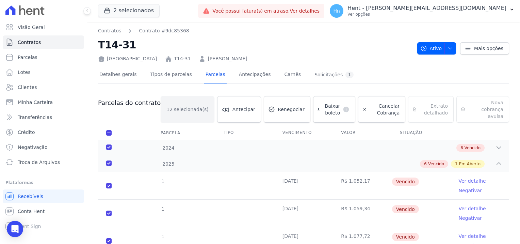
drag, startPoint x: 220, startPoint y: 59, endPoint x: 169, endPoint y: 60, distance: 50.7
click at [169, 60] on div "[GEOGRAPHIC_DATA] T14-31 [PERSON_NAME]" at bounding box center [255, 57] width 314 height 10
copy link "[PERSON_NAME]"
drag, startPoint x: 153, startPoint y: 59, endPoint x: 136, endPoint y: 58, distance: 17.1
click at [136, 58] on div "[GEOGRAPHIC_DATA] T14-31 [PERSON_NAME]" at bounding box center [255, 57] width 314 height 10
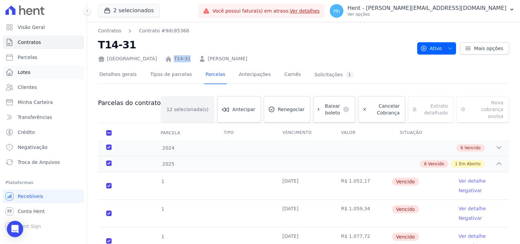
copy link "T14-31"
